Goal: Task Accomplishment & Management: Complete application form

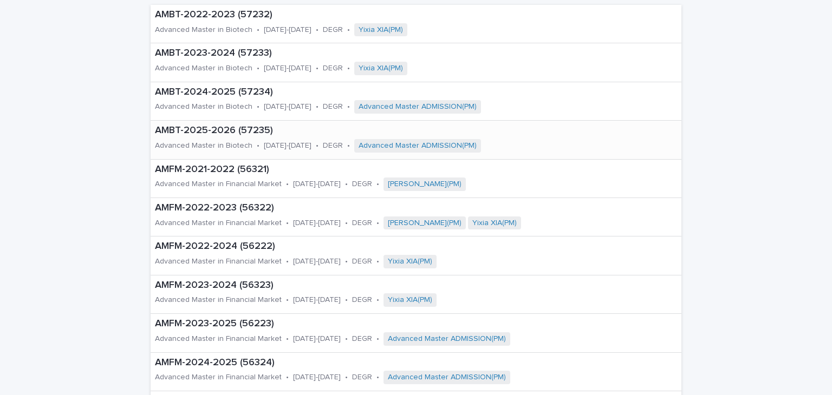
scroll to position [108, 0]
click at [244, 137] on div "AMBT-2025-2026 (57235) Advanced Master in Biotech • [DATE]-[DATE] • DEGR • Adva…" at bounding box center [378, 139] width 455 height 38
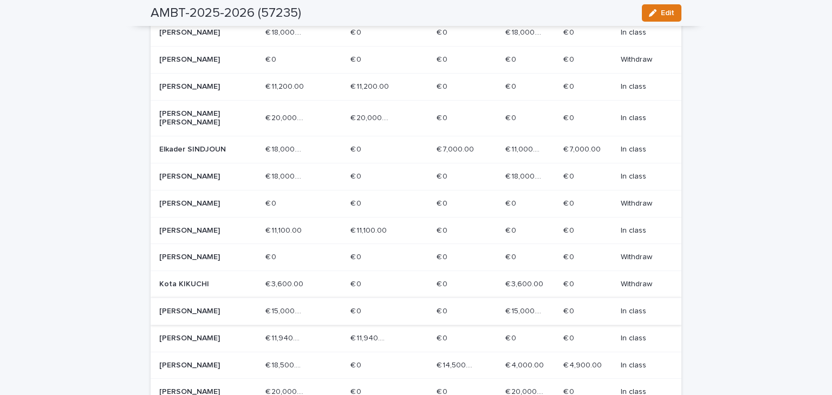
scroll to position [554, 0]
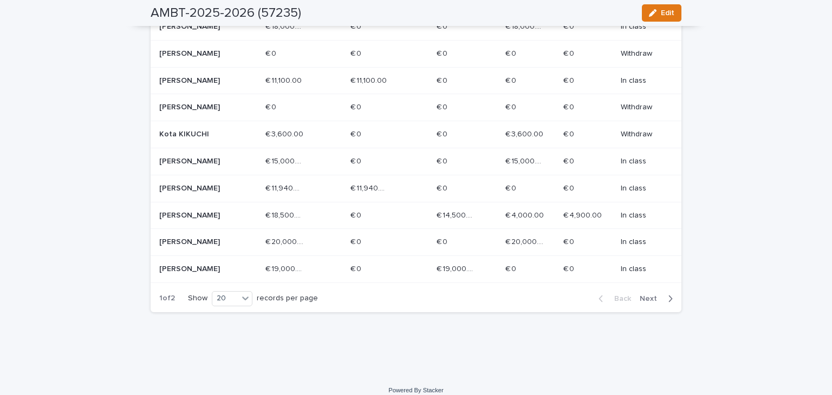
click at [204, 274] on div "[PERSON_NAME]" at bounding box center [197, 268] width 77 height 11
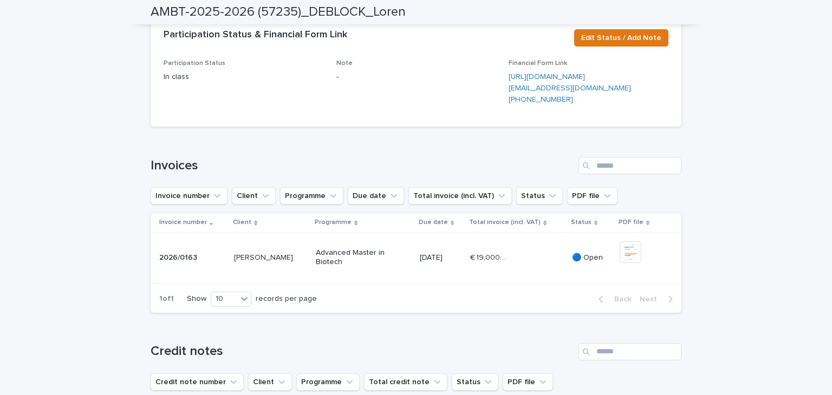
scroll to position [239, 0]
drag, startPoint x: 204, startPoint y: 323, endPoint x: 154, endPoint y: 326, distance: 49.9
click at [154, 284] on td "2026/0163 2026/0163" at bounding box center [190, 258] width 79 height 51
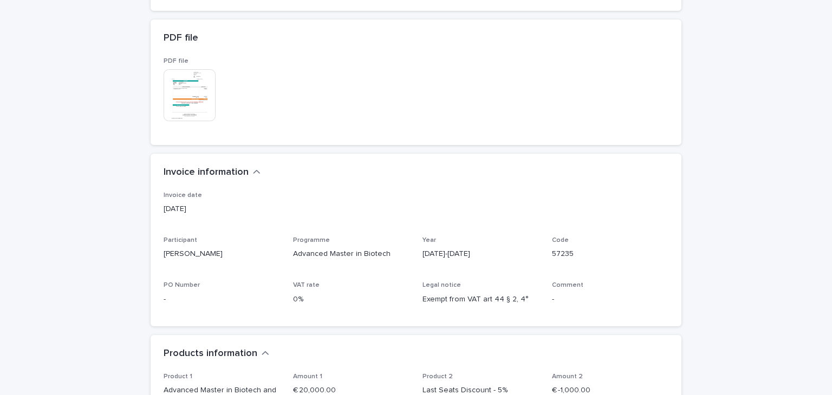
click at [346, 132] on div "PDF file This file cannot be opened Download File" at bounding box center [416, 94] width 505 height 75
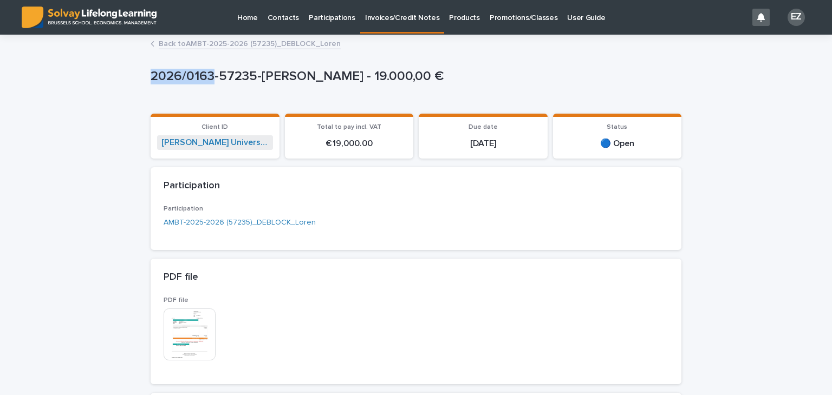
drag, startPoint x: 146, startPoint y: 74, endPoint x: 210, endPoint y: 74, distance: 63.4
click at [210, 74] on p "2026/0163-57235-[PERSON_NAME] - 19.000,00 €" at bounding box center [414, 77] width 527 height 16
copy p "2026/0163"
click at [337, 83] on p "2026/0163-57235-[PERSON_NAME] - 19.000,00 €" at bounding box center [414, 77] width 527 height 16
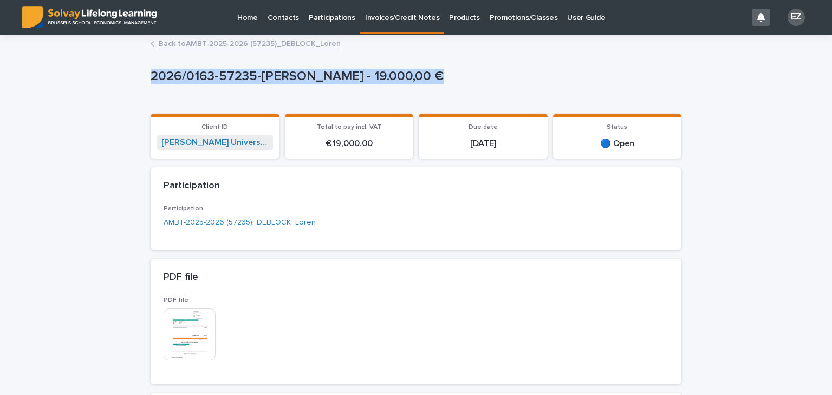
click at [337, 83] on p "2026/0163-57235-[PERSON_NAME] - 19.000,00 €" at bounding box center [414, 77] width 527 height 16
copy p "2026/0163-57235-[PERSON_NAME] - 19.000,00 €"
click at [490, 20] on p "Promotions/Classes" at bounding box center [524, 11] width 68 height 23
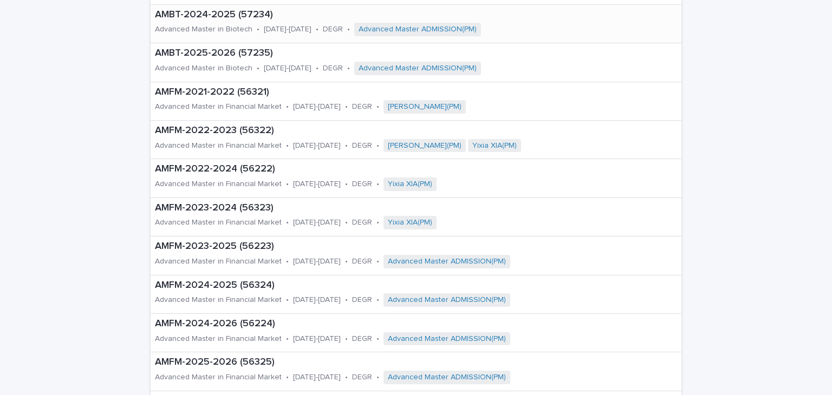
scroll to position [184, 0]
click at [207, 59] on p "AMBT-2025-2026 (57235)" at bounding box center [378, 55] width 446 height 12
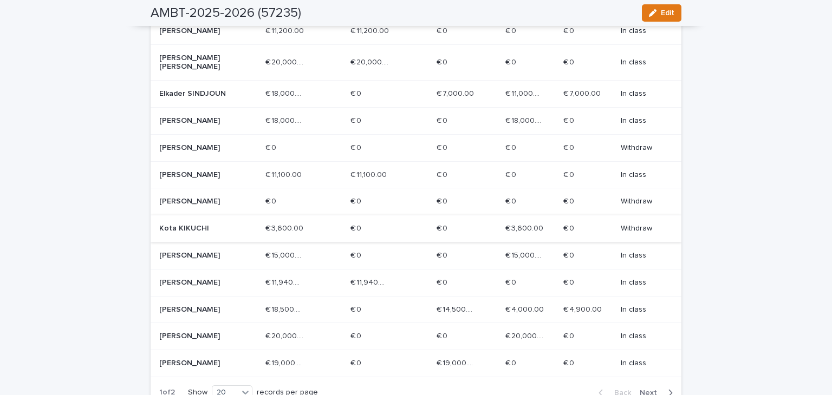
scroll to position [459, 0]
click at [179, 94] on p "Elkader SINDJOUN" at bounding box center [197, 94] width 77 height 9
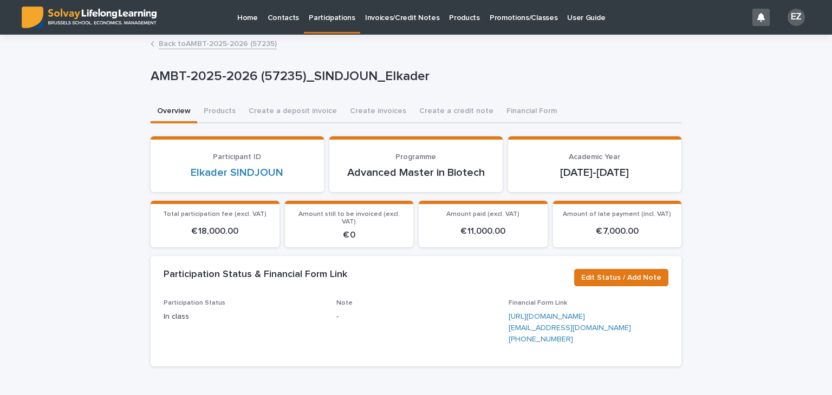
click at [204, 42] on link "Back to AMBT-2025-2026 (57235)" at bounding box center [218, 43] width 118 height 12
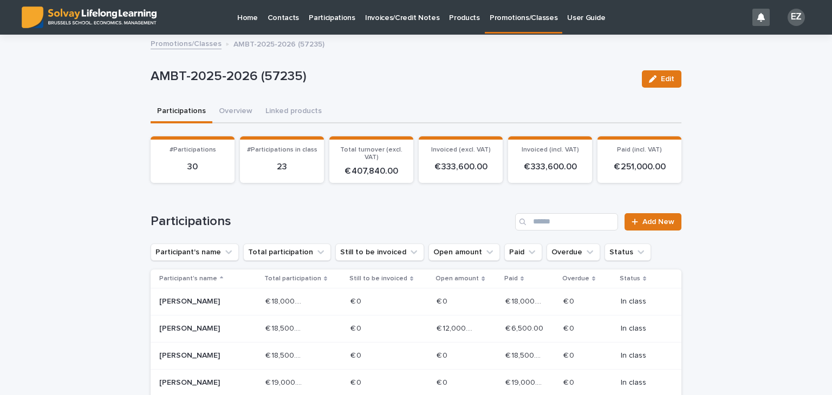
click at [191, 42] on link "Promotions/Classes" at bounding box center [186, 43] width 71 height 12
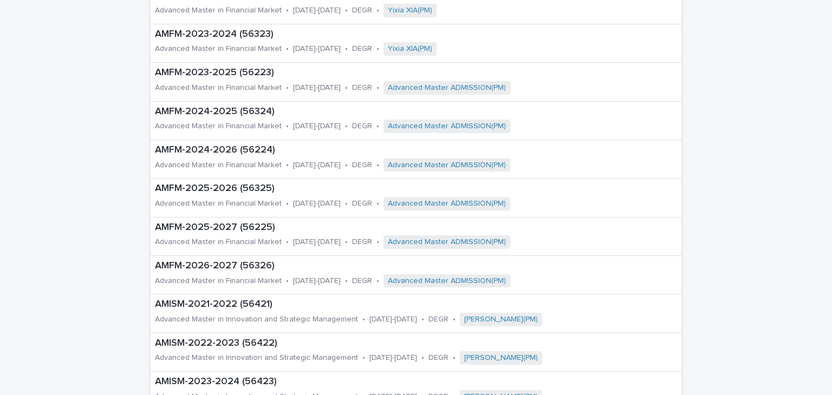
scroll to position [368, 0]
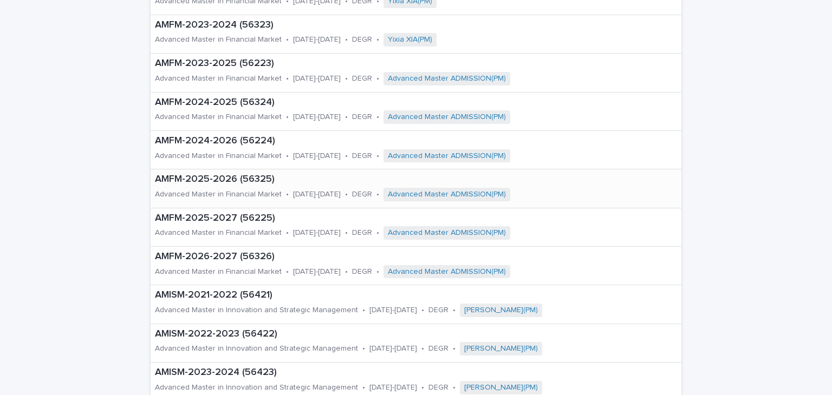
click at [220, 180] on p "AMFM-2025-2026 (56325)" at bounding box center [393, 180] width 477 height 12
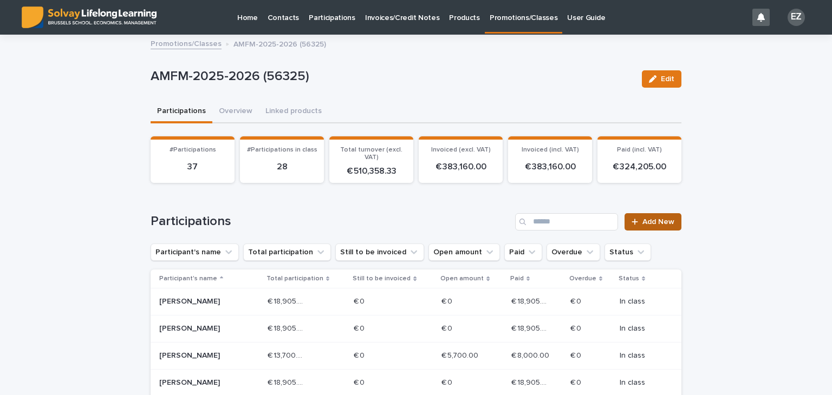
click at [663, 224] on span "Add New" at bounding box center [659, 222] width 32 height 8
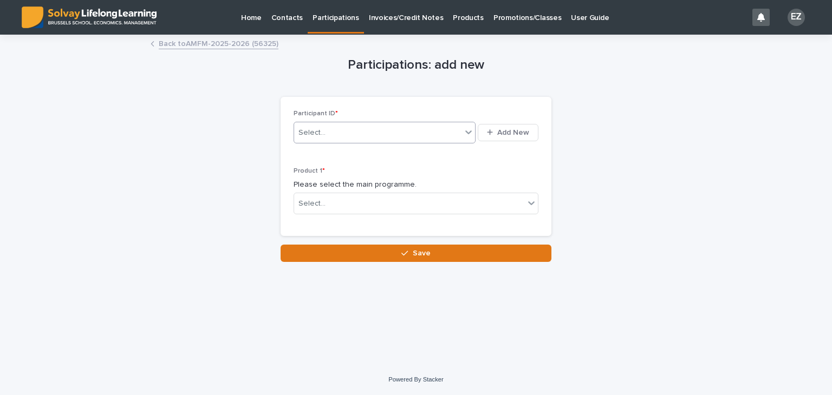
click at [346, 128] on div "Select..." at bounding box center [377, 133] width 167 height 18
type input "*********"
click at [355, 161] on div "[PERSON_NAME]" at bounding box center [384, 153] width 181 height 19
click at [343, 199] on div "Select..." at bounding box center [409, 204] width 230 height 18
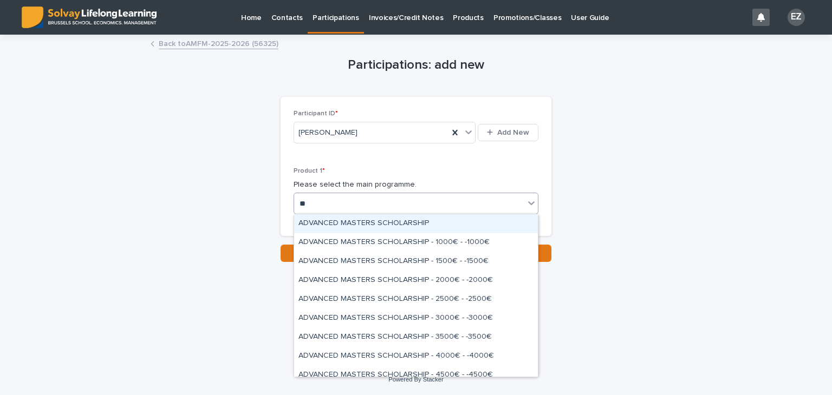
type input "*"
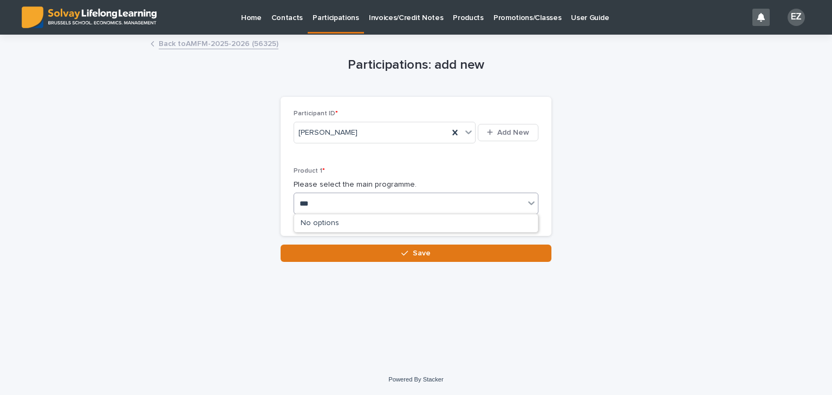
type input "****"
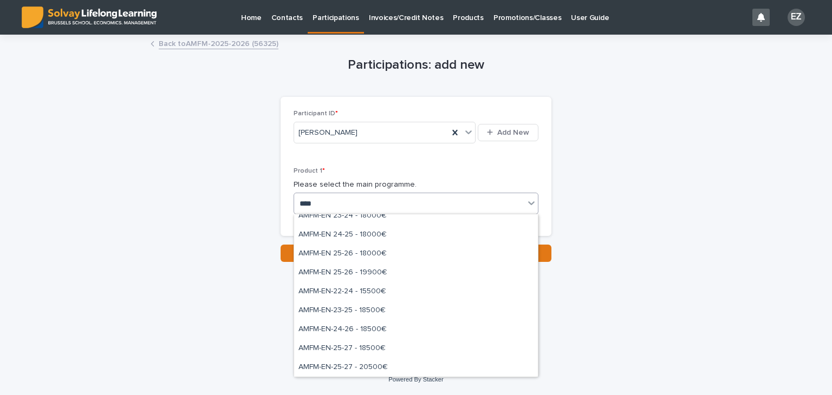
scroll to position [102, 0]
click at [377, 270] on div "AMFM-EN 25-26 - 19900€" at bounding box center [416, 273] width 244 height 19
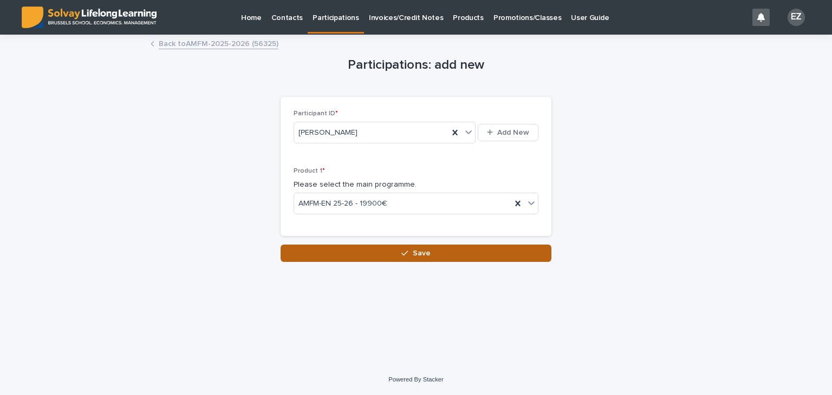
click at [395, 254] on button "Save" at bounding box center [416, 253] width 271 height 17
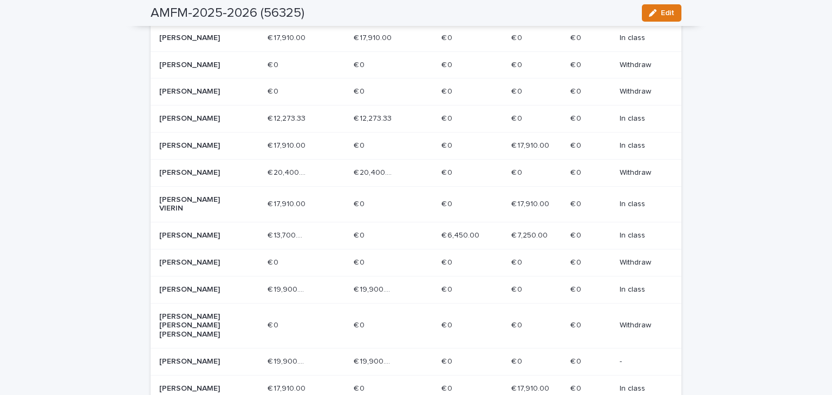
scroll to position [453, 0]
click at [200, 353] on div "[PERSON_NAME]" at bounding box center [209, 362] width 100 height 18
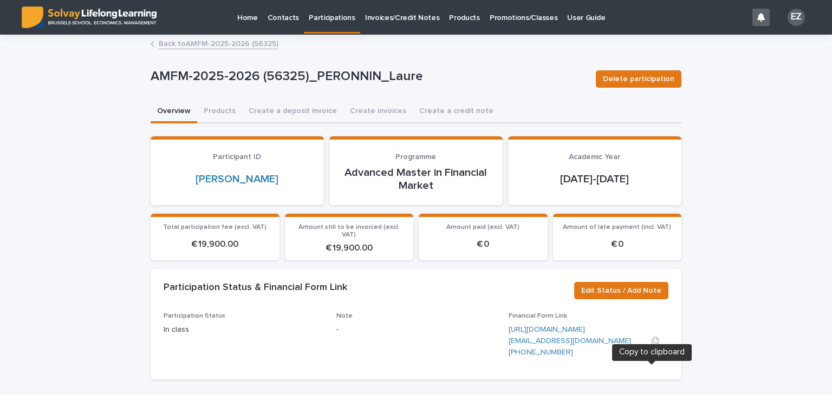
click at [651, 346] on icon "button" at bounding box center [655, 341] width 9 height 9
click at [244, 42] on link "Back to AMFM-2025-2026 (56325)" at bounding box center [219, 43] width 120 height 12
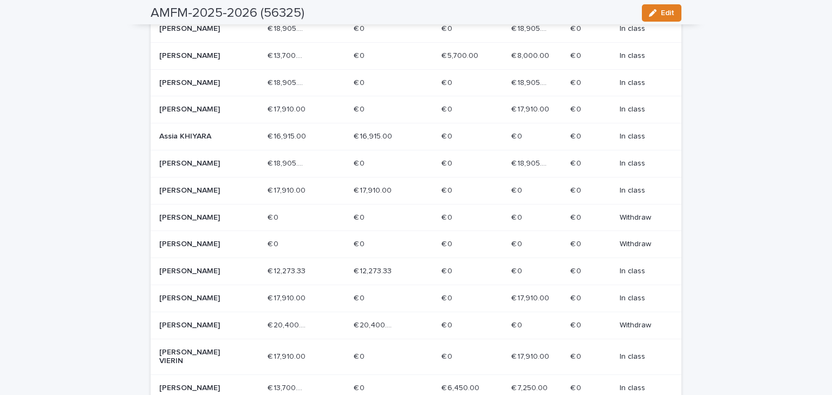
scroll to position [562, 0]
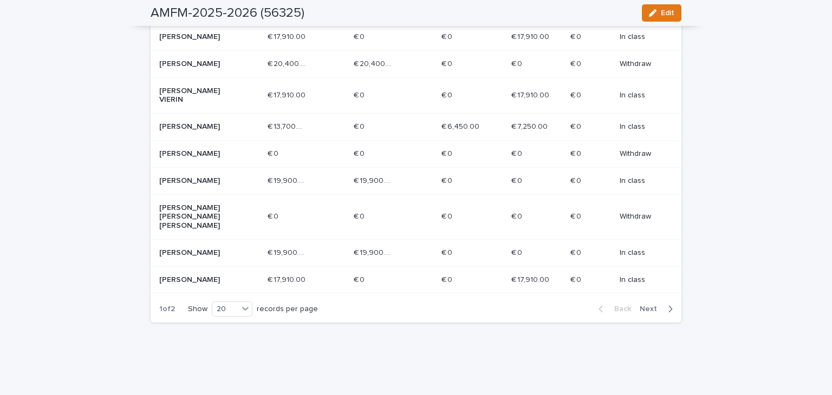
click at [650, 306] on span "Next" at bounding box center [652, 310] width 24 height 8
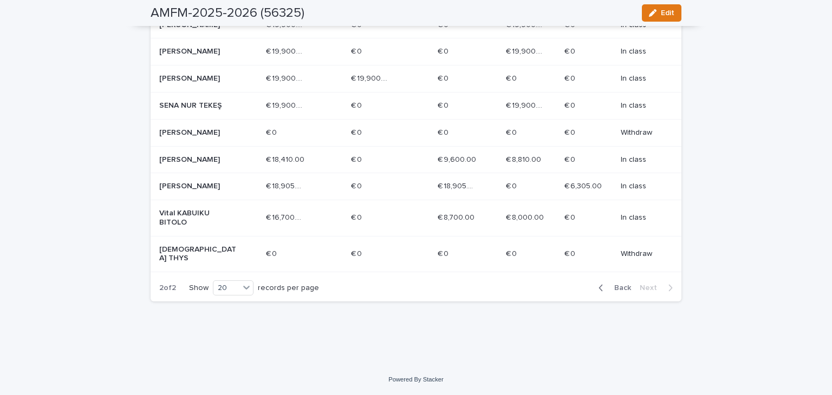
click at [203, 191] on p "[PERSON_NAME]" at bounding box center [197, 186] width 77 height 9
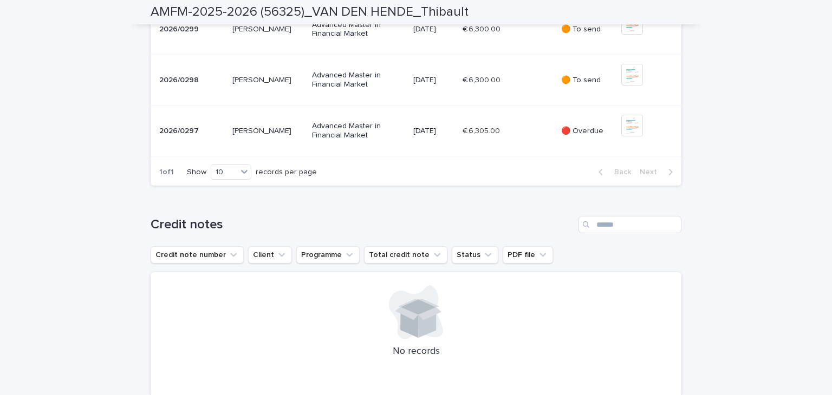
scroll to position [470, 0]
